Goal: Transaction & Acquisition: Book appointment/travel/reservation

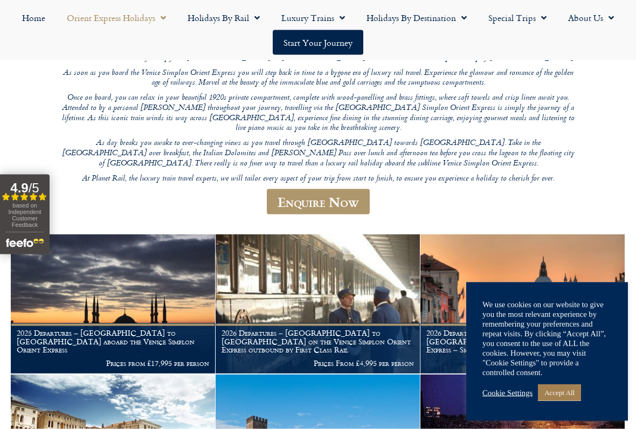
scroll to position [158, 0]
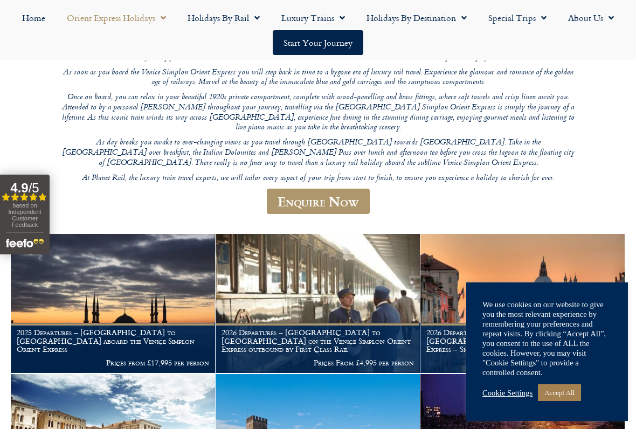
click at [563, 355] on link "Accept All" at bounding box center [559, 392] width 43 height 17
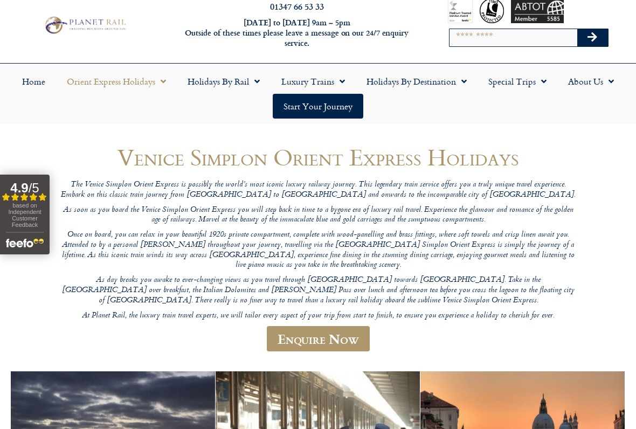
scroll to position [17, 0]
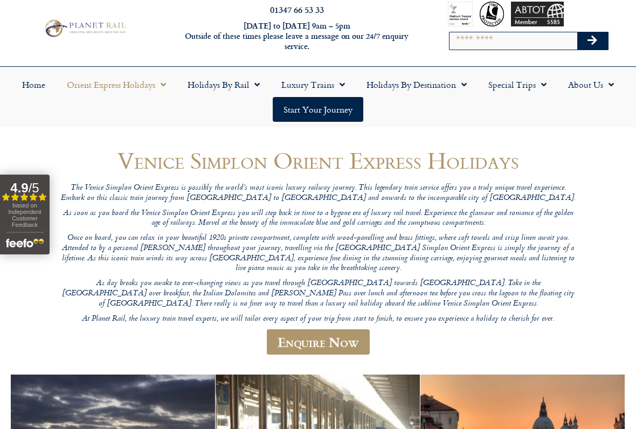
click at [130, 81] on link "Orient Express Holidays" at bounding box center [116, 84] width 121 height 25
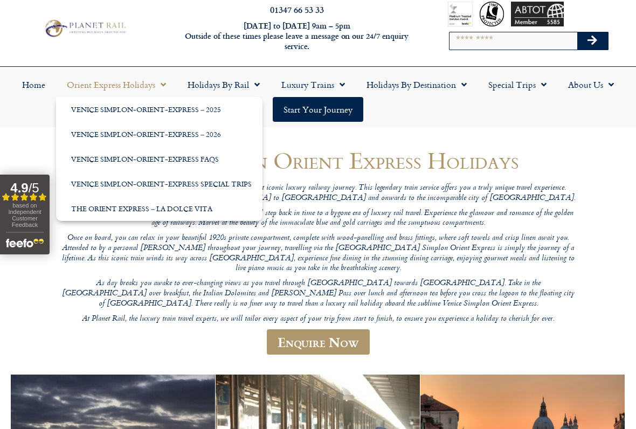
click at [150, 110] on link "Venice Simplon-Orient-Express – 2025" at bounding box center [159, 109] width 206 height 25
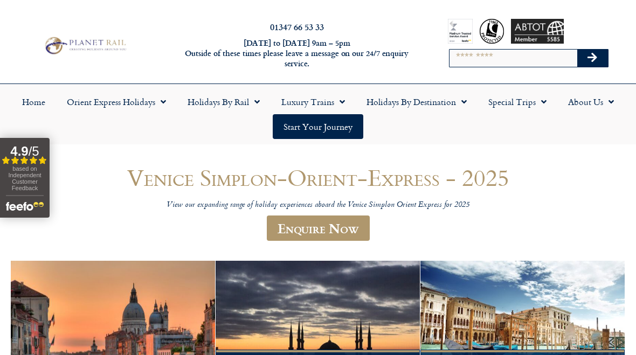
click at [233, 101] on link "Holidays by Rail" at bounding box center [224, 101] width 94 height 25
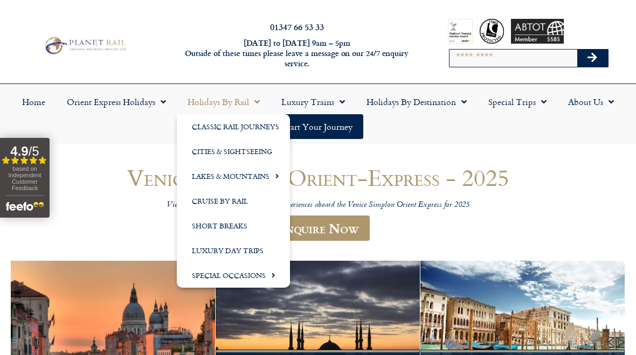
click at [240, 127] on link "Classic Rail Journeys" at bounding box center [233, 126] width 113 height 25
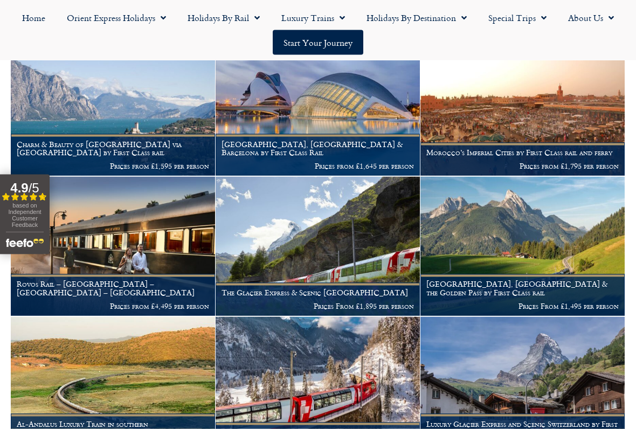
scroll to position [234, 0]
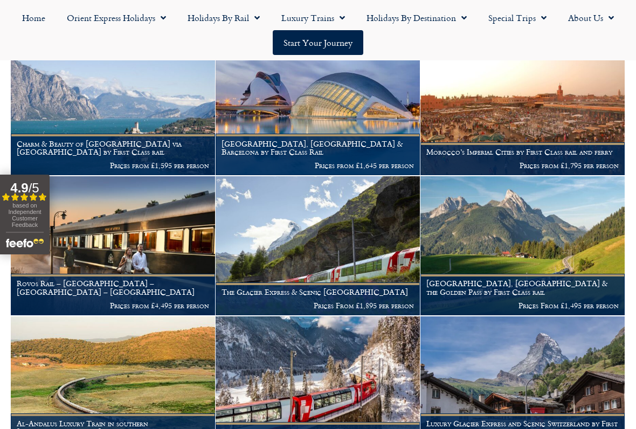
click at [147, 151] on figcaption "Charm & Beauty of Lake Garda via Locarno by First Class rail Prices from £1,595…" at bounding box center [113, 154] width 204 height 41
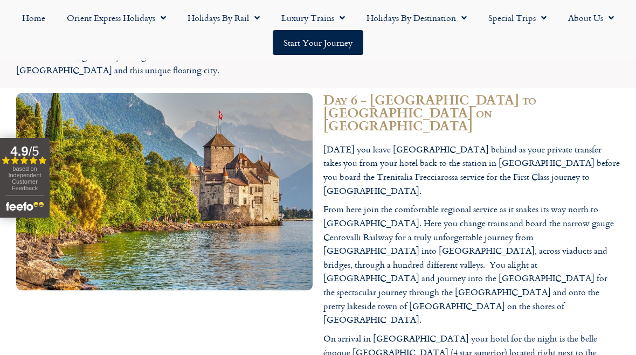
scroll to position [2312, 0]
